Goal: Transaction & Acquisition: Purchase product/service

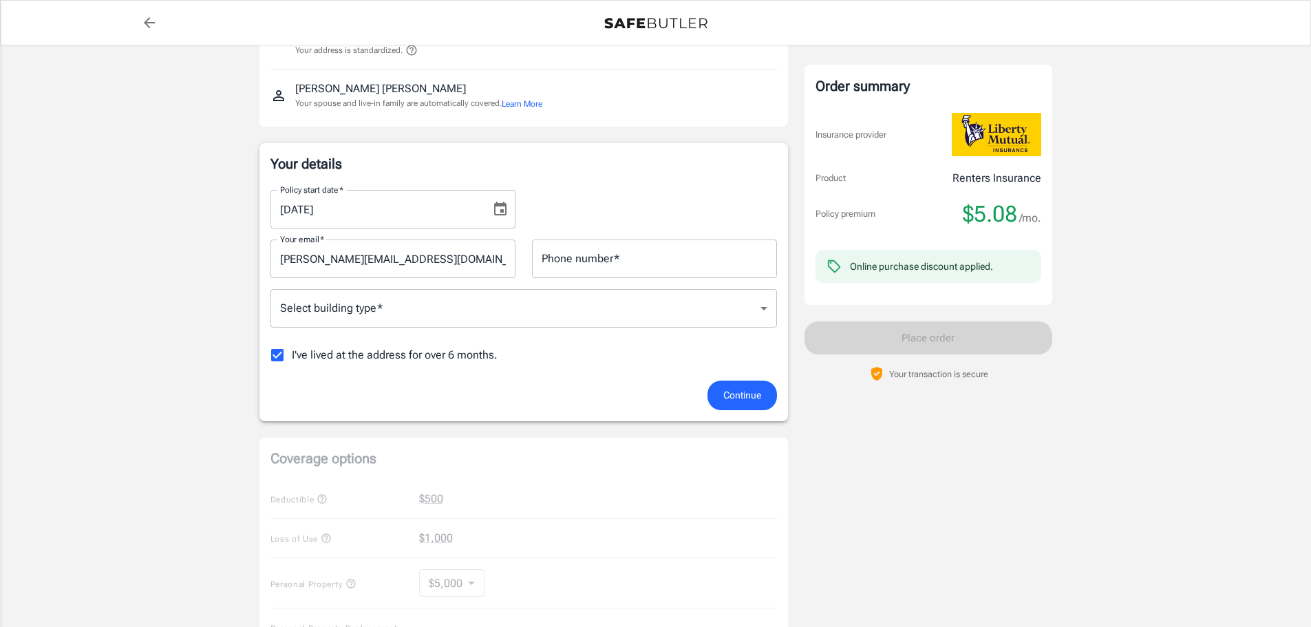
scroll to position [116, 0]
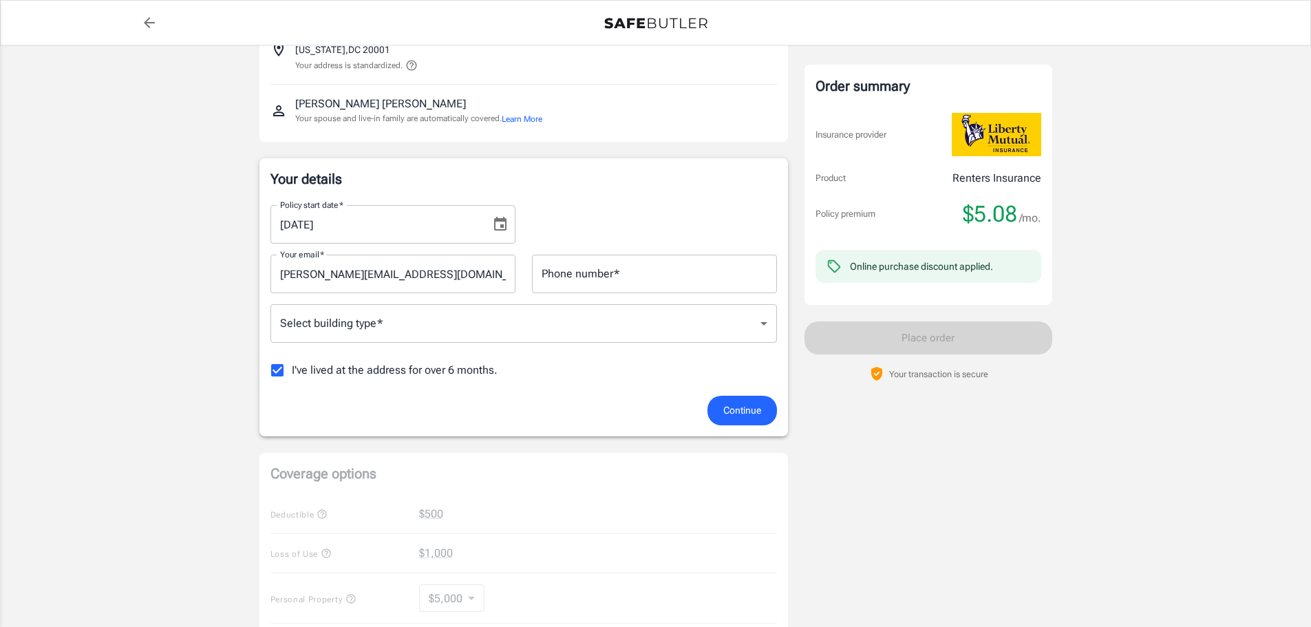
click at [506, 330] on body "Policy premium $ 5.08 /mo Liberty Mutual Renters Insurance [STREET_ADDRESS][US_…" at bounding box center [655, 534] width 1311 height 1301
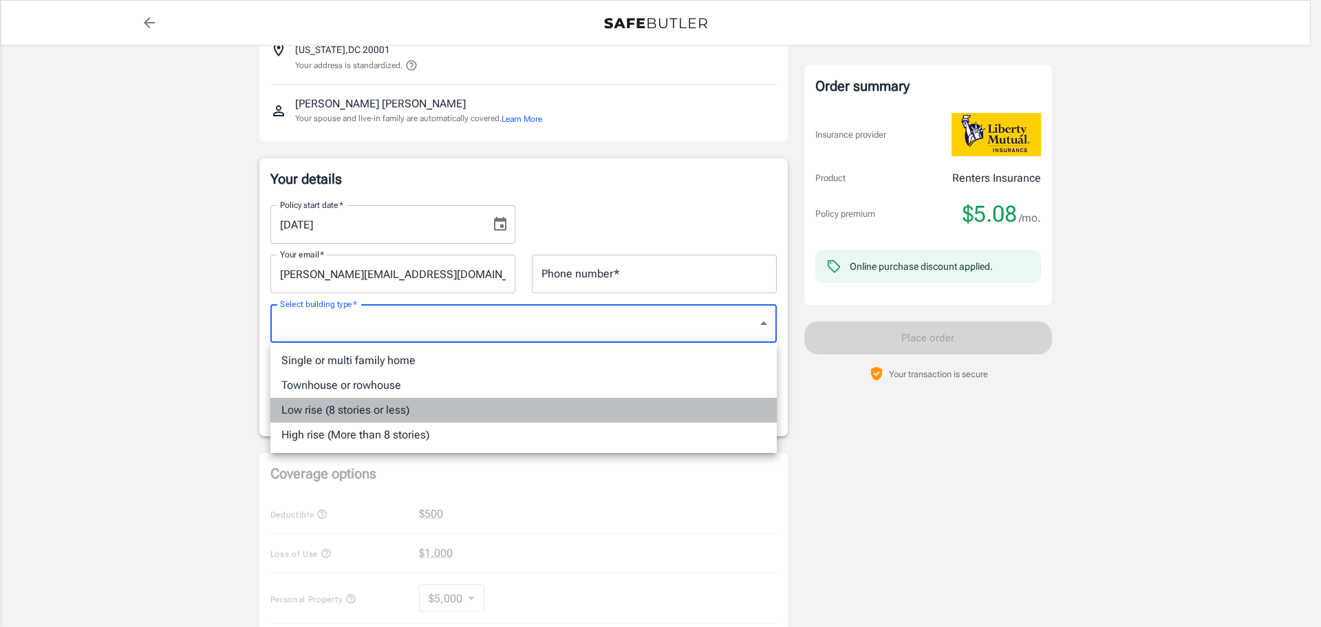
click at [436, 408] on li "Low rise (8 stories or less)" at bounding box center [523, 410] width 506 height 25
type input "lowrise"
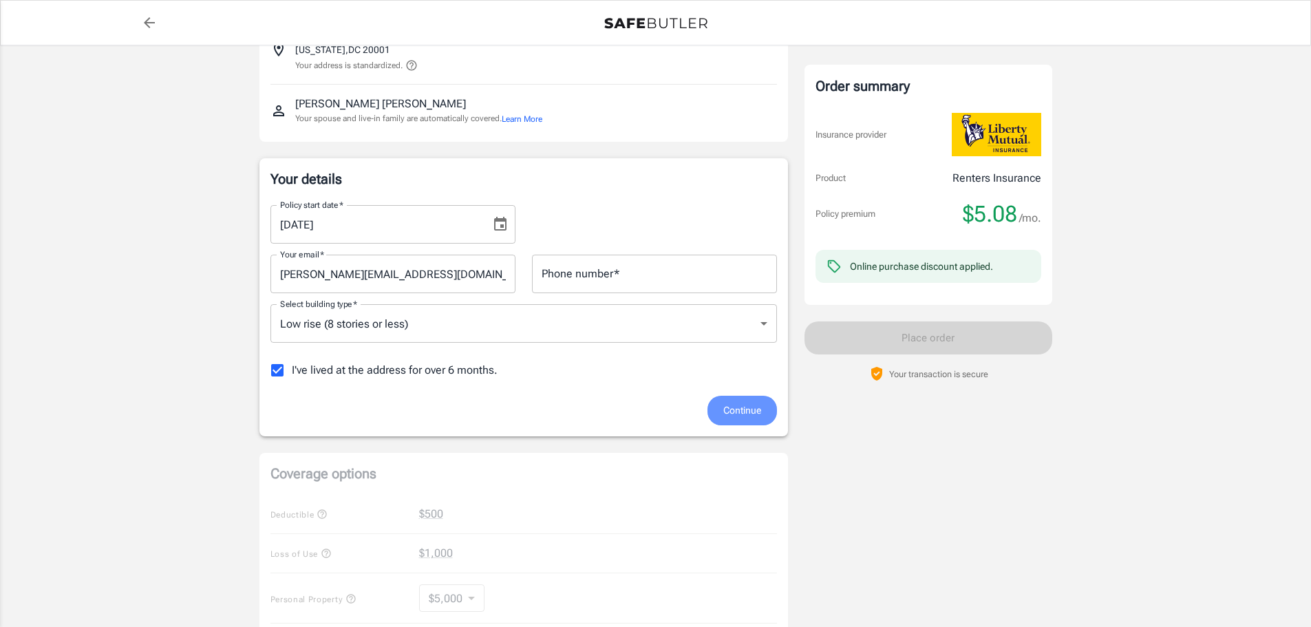
click at [723, 405] on span "Continue" at bounding box center [742, 410] width 38 height 17
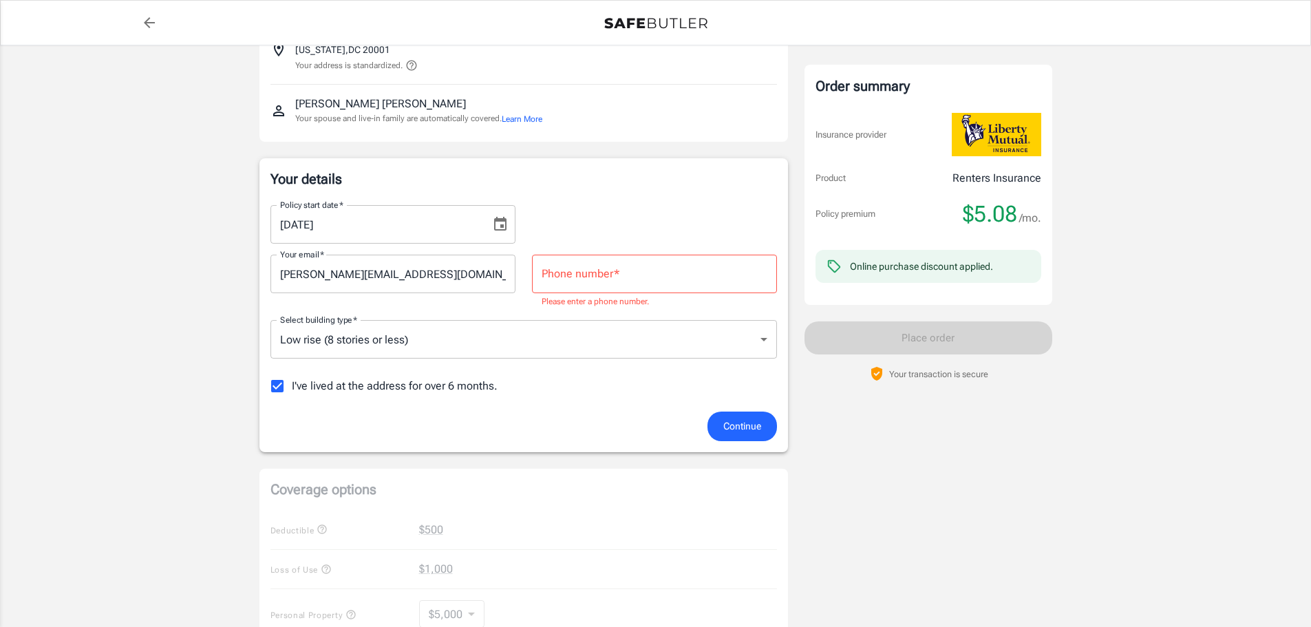
scroll to position [76, 0]
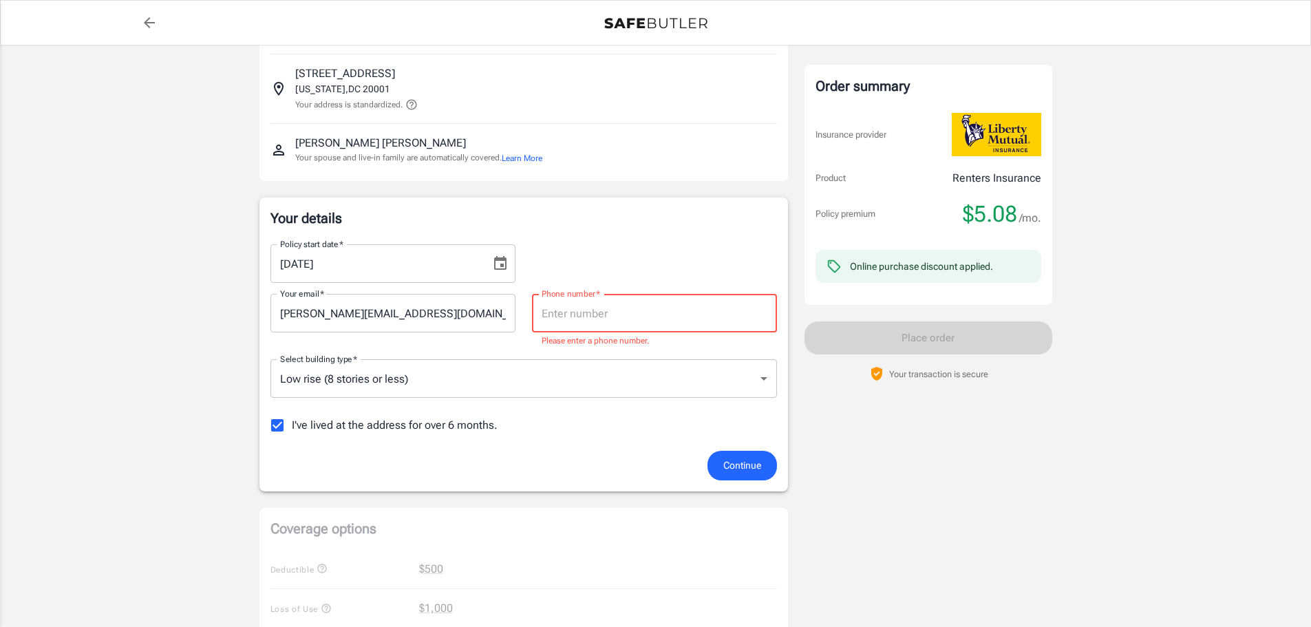
click at [613, 312] on input "Phone number   *" at bounding box center [654, 313] width 245 height 39
type input "8145946899"
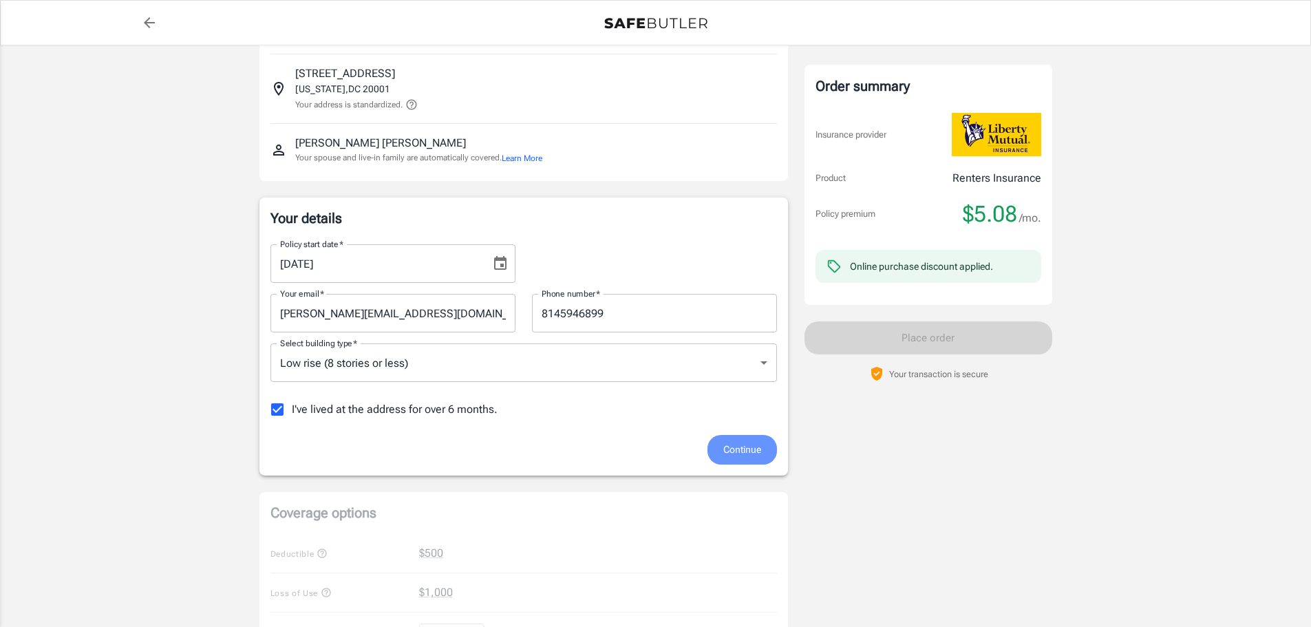
click at [744, 442] on span "Continue" at bounding box center [742, 449] width 38 height 17
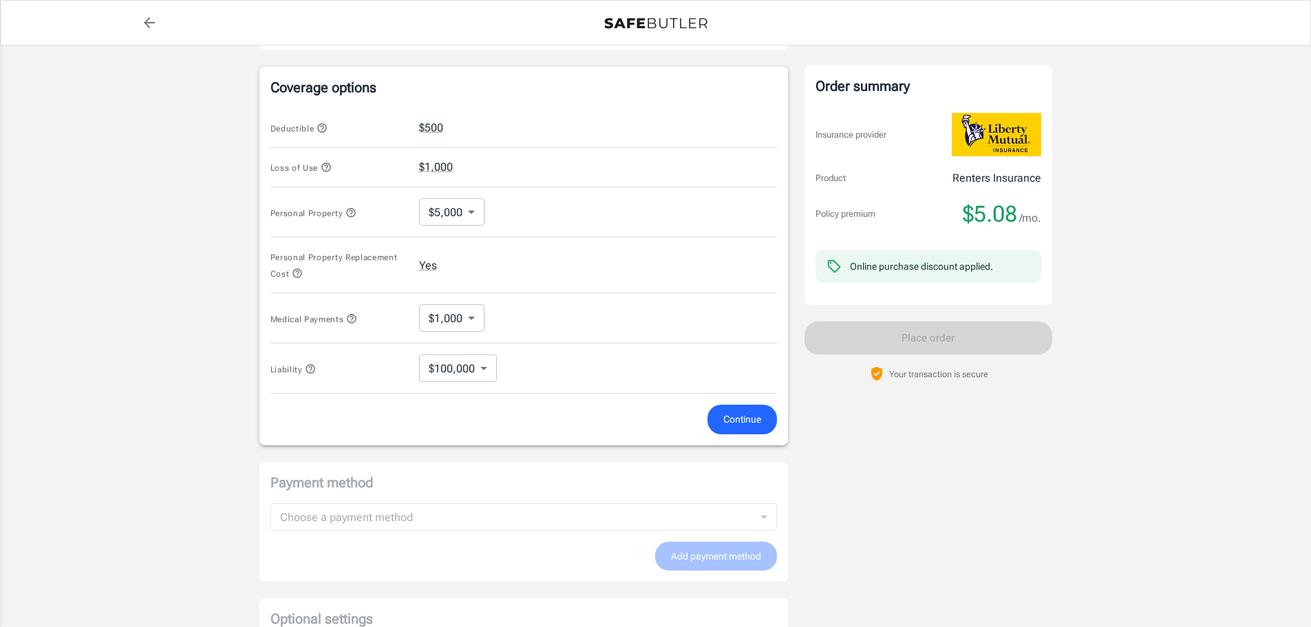
scroll to position [515, 0]
click at [747, 413] on span "Continue" at bounding box center [742, 418] width 38 height 17
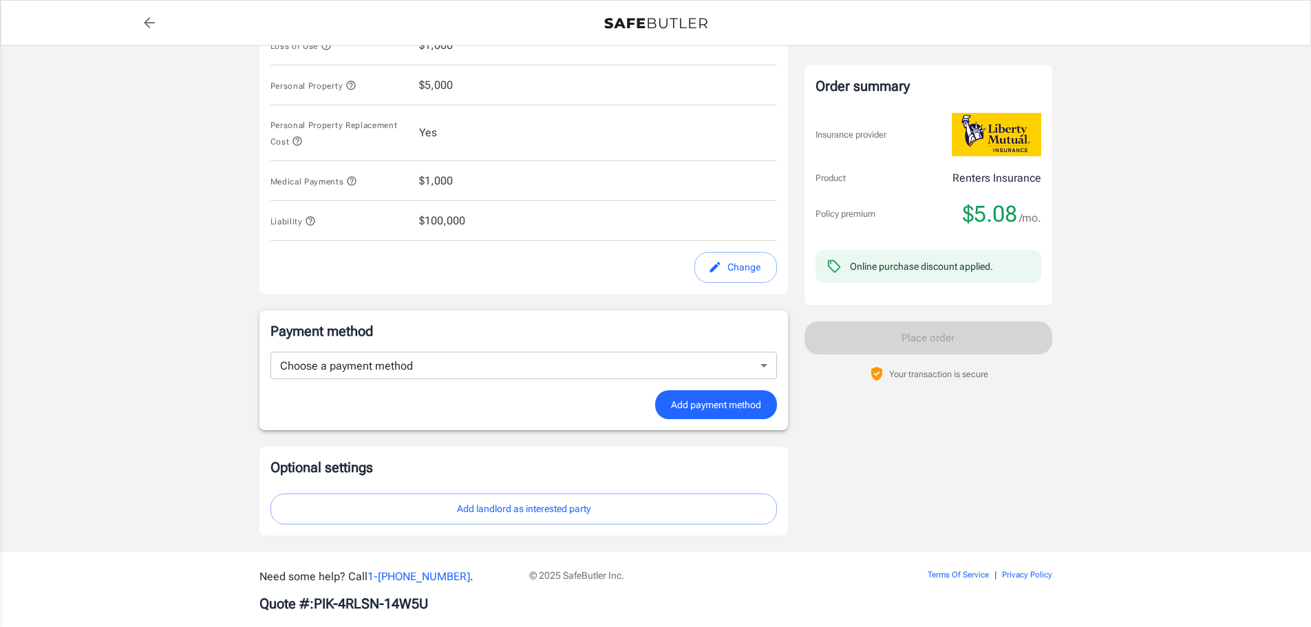
scroll to position [657, 0]
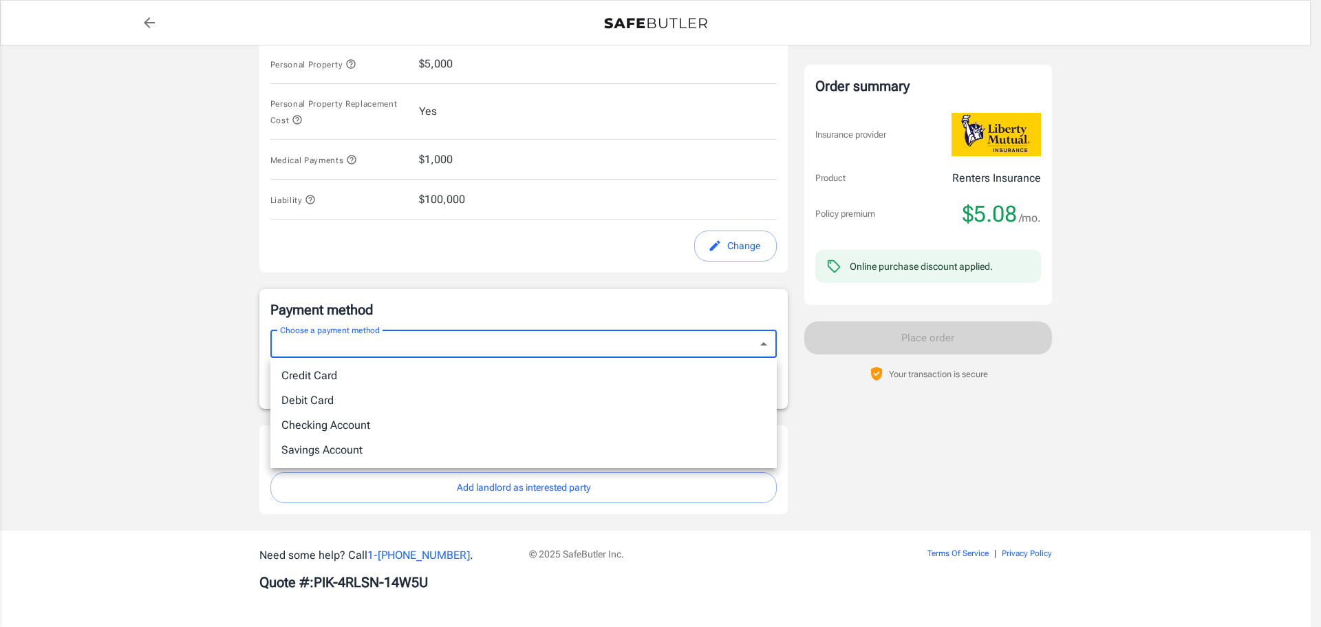
click at [548, 374] on li "Credit Card" at bounding box center [523, 375] width 506 height 25
type input "credit"
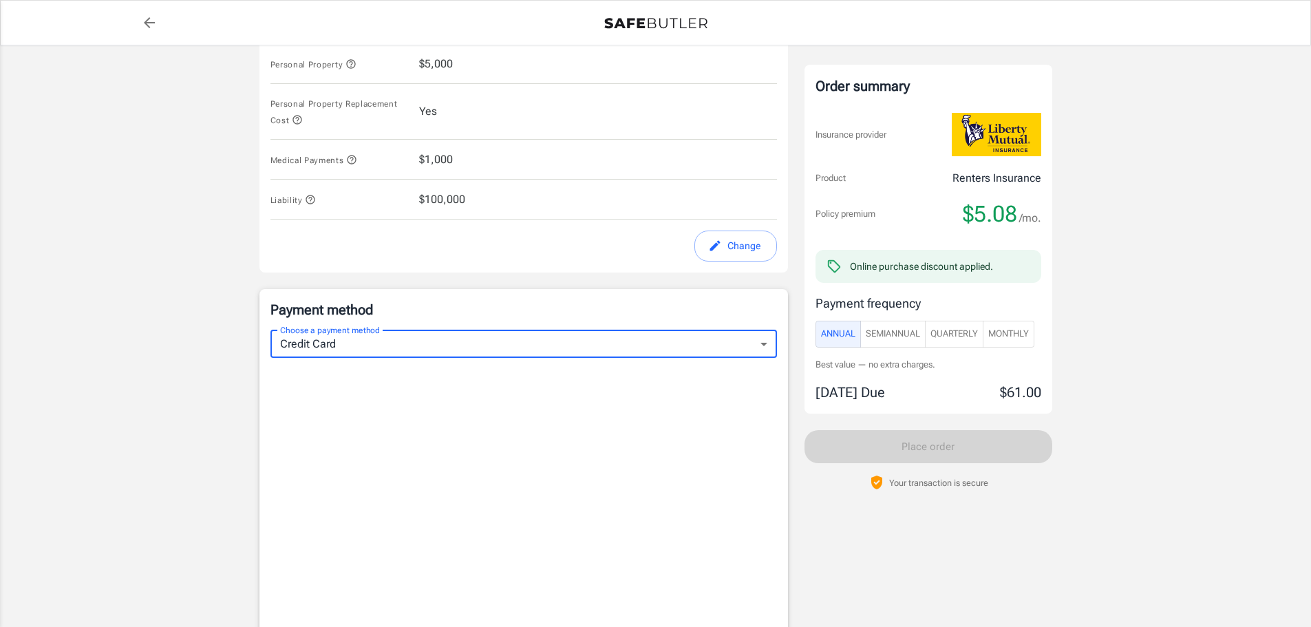
scroll to position [841, 0]
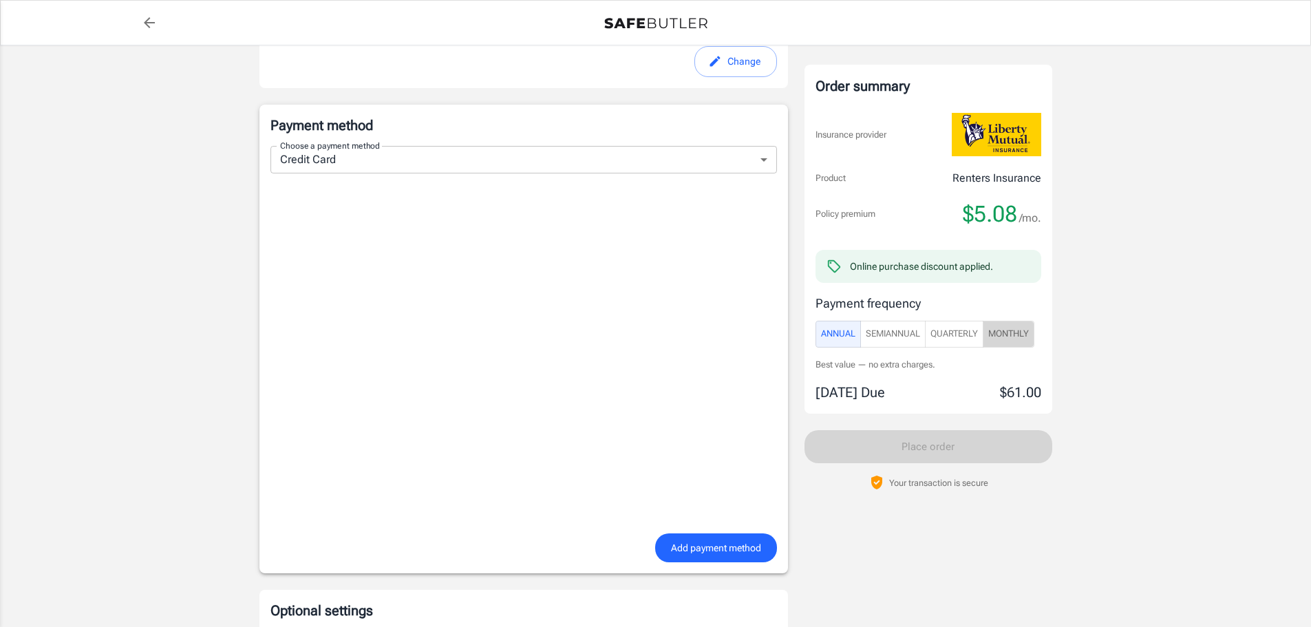
click at [1024, 339] on span "Monthly" at bounding box center [1008, 334] width 41 height 16
click at [1014, 365] on span "Learn more" at bounding box center [1000, 365] width 44 height 10
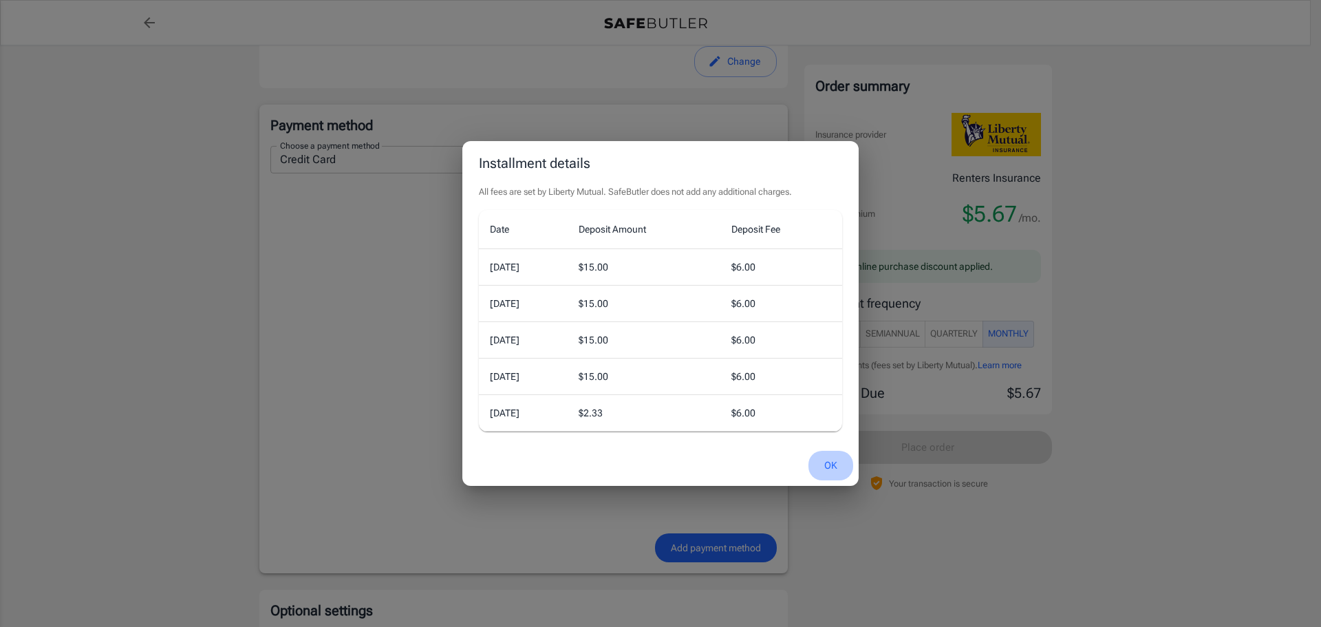
click at [835, 458] on button "OK" at bounding box center [830, 466] width 45 height 30
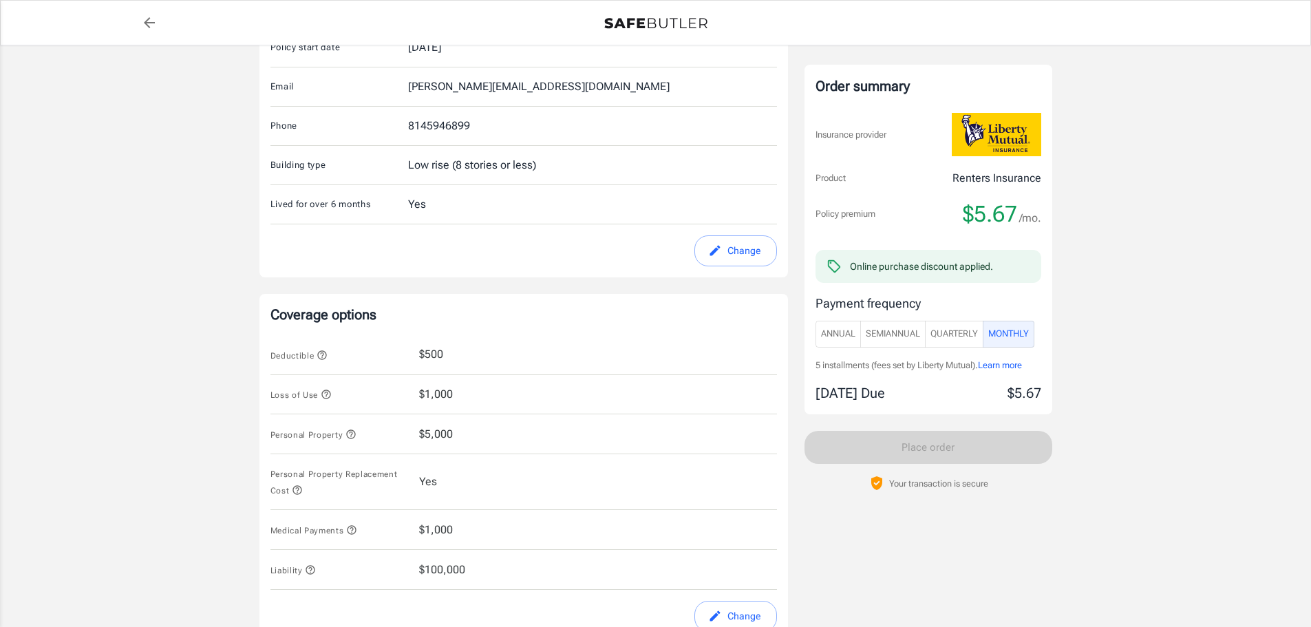
scroll to position [0, 0]
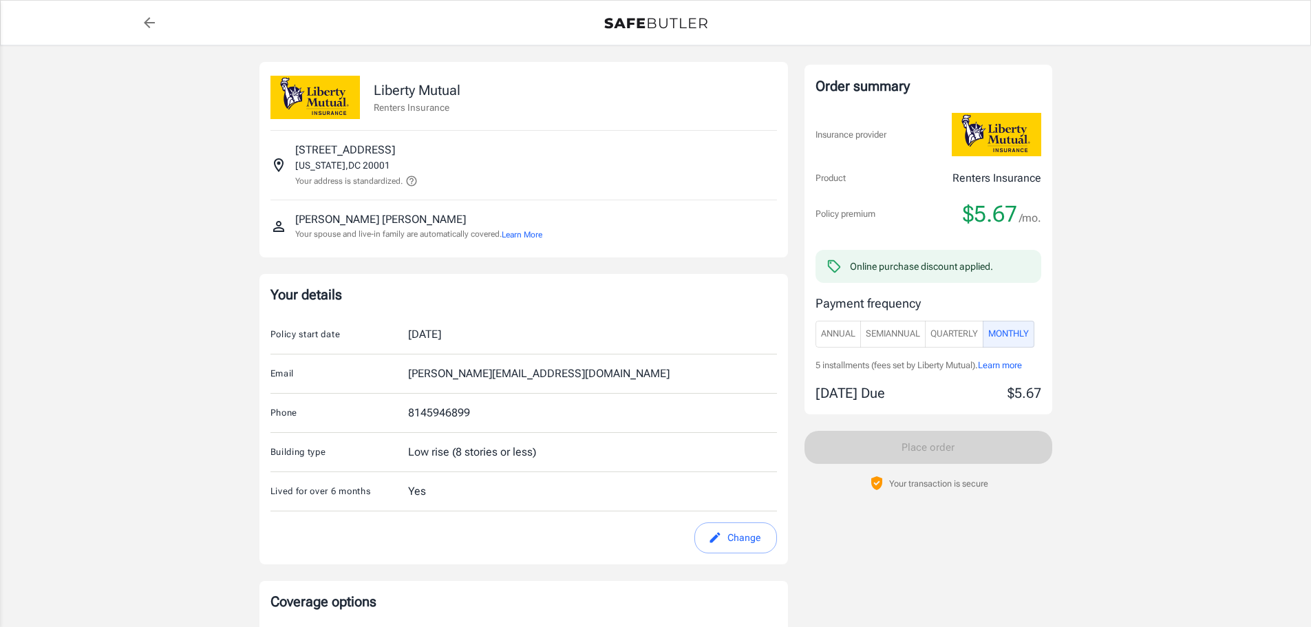
click at [414, 184] on icon at bounding box center [411, 181] width 10 height 10
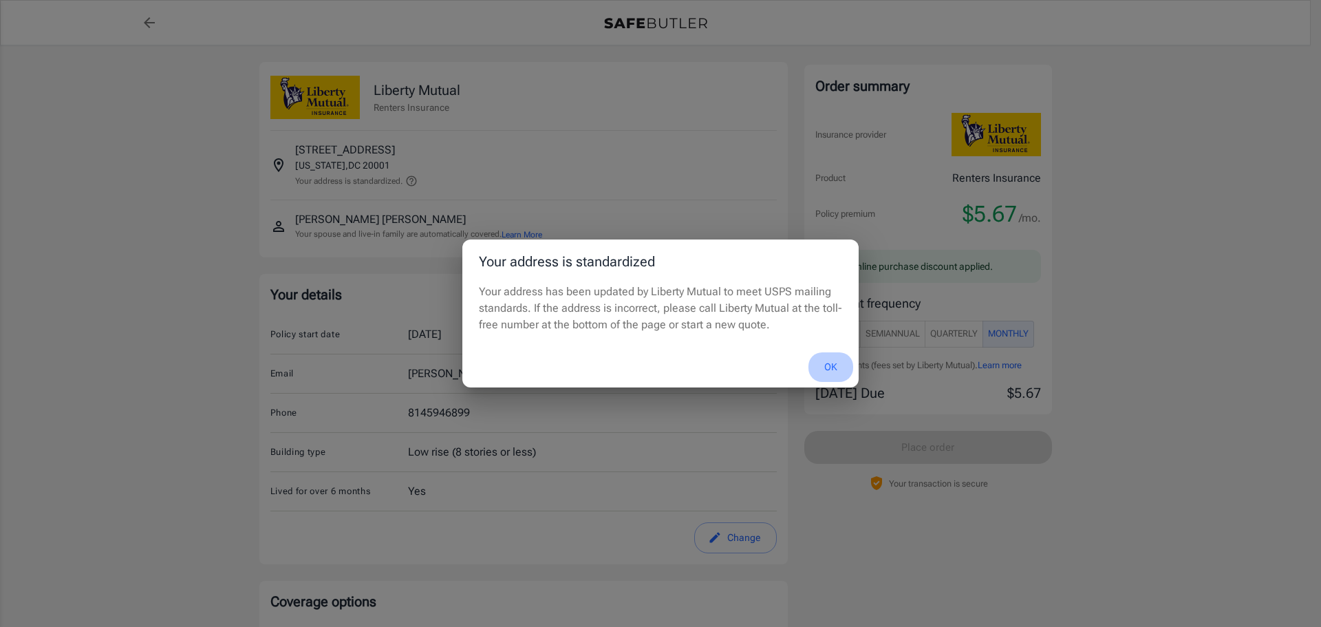
click at [833, 366] on button "OK" at bounding box center [830, 367] width 45 height 30
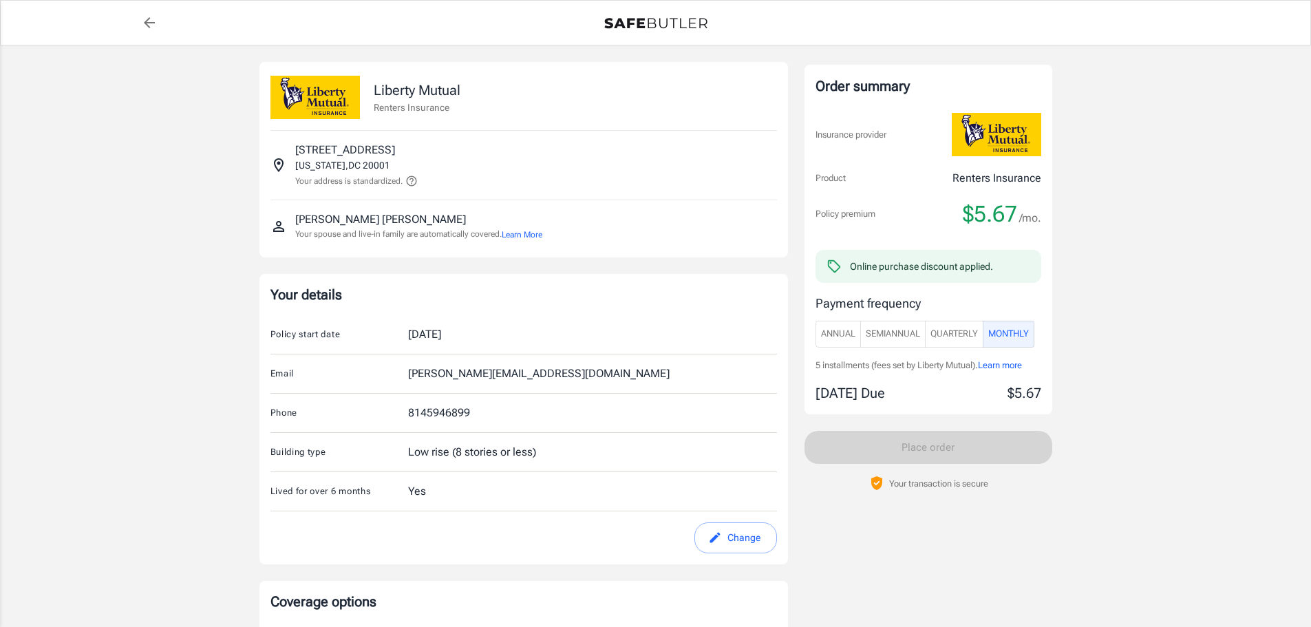
click at [542, 231] on button "Learn More" at bounding box center [522, 234] width 41 height 12
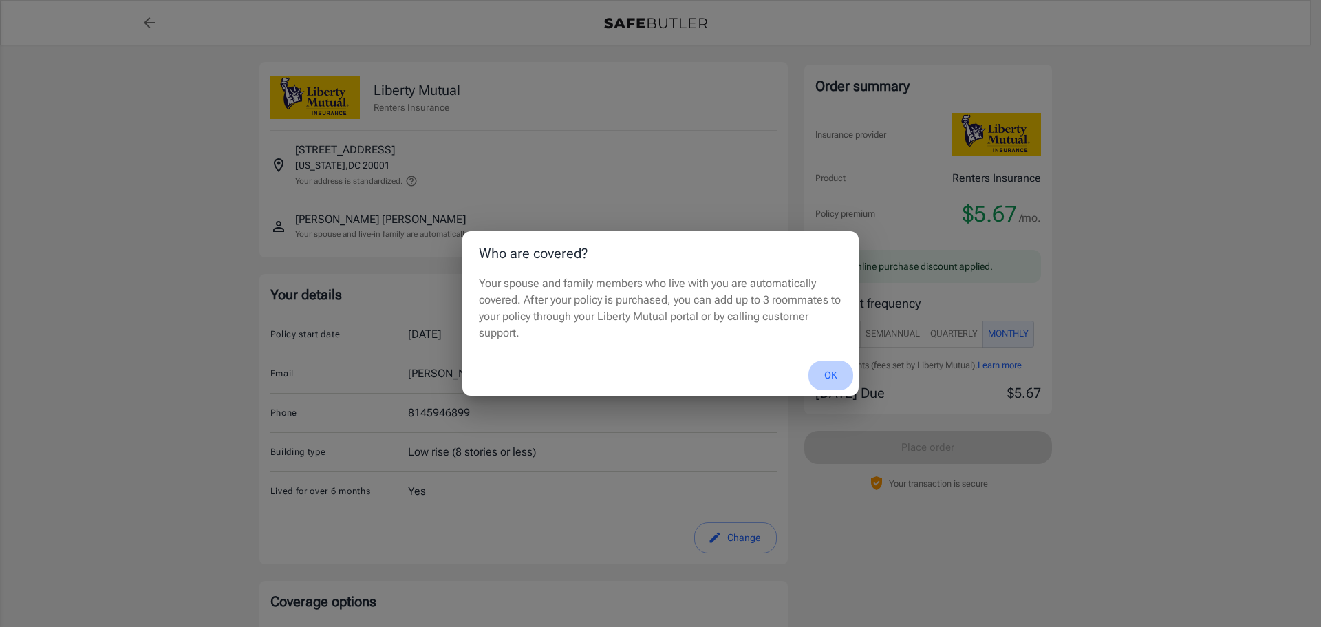
click at [833, 375] on button "OK" at bounding box center [830, 376] width 45 height 30
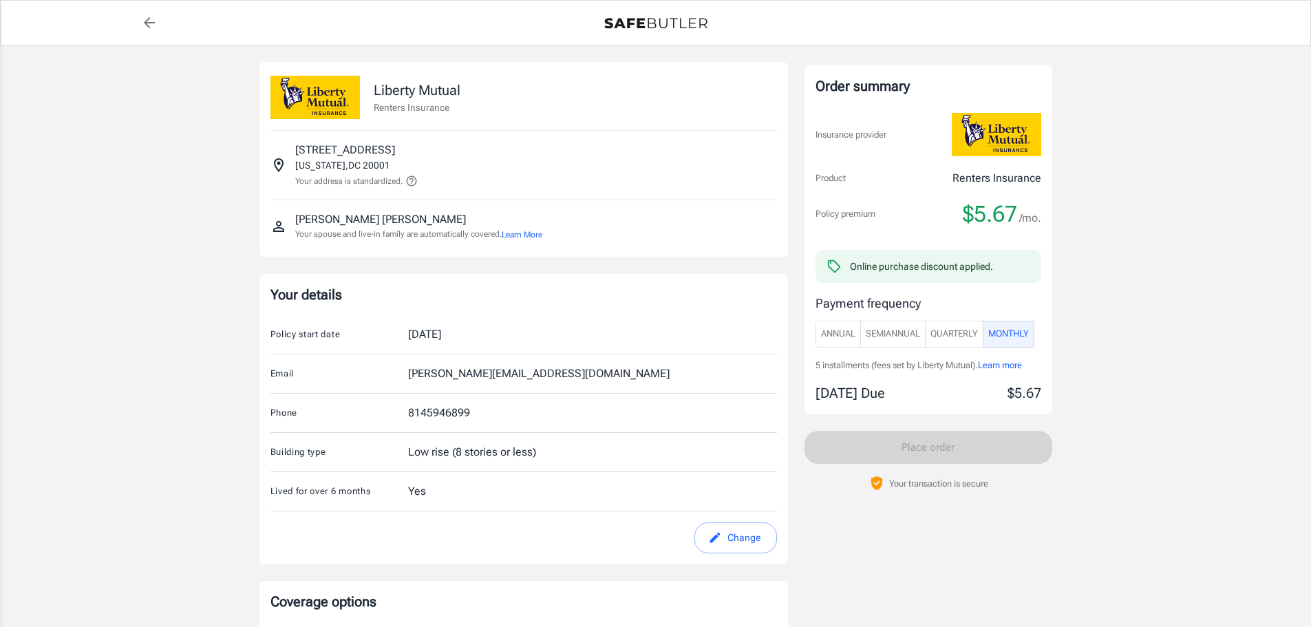
click at [974, 28] on div at bounding box center [656, 23] width 1024 height 28
